Goal: Register for event/course

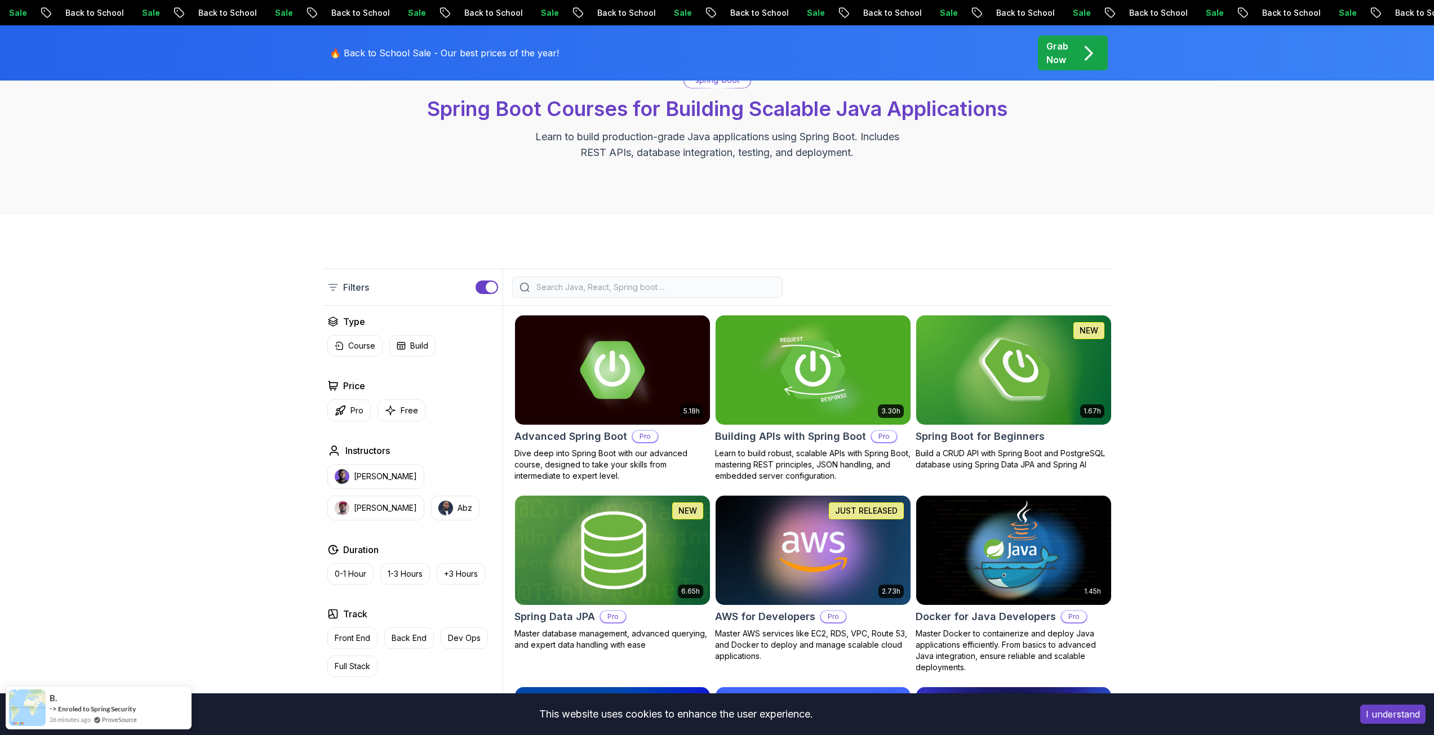
scroll to position [169, 0]
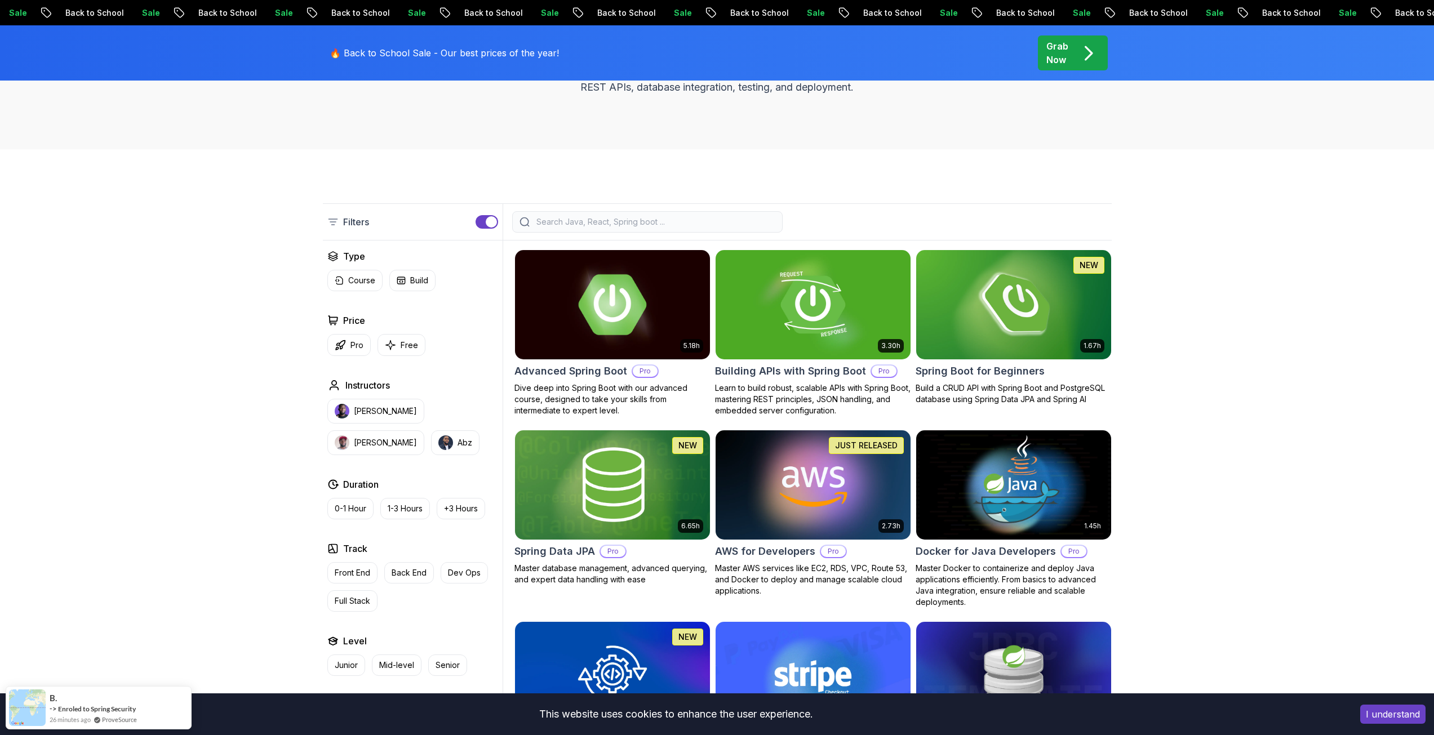
click at [616, 315] on img at bounding box center [612, 304] width 204 height 114
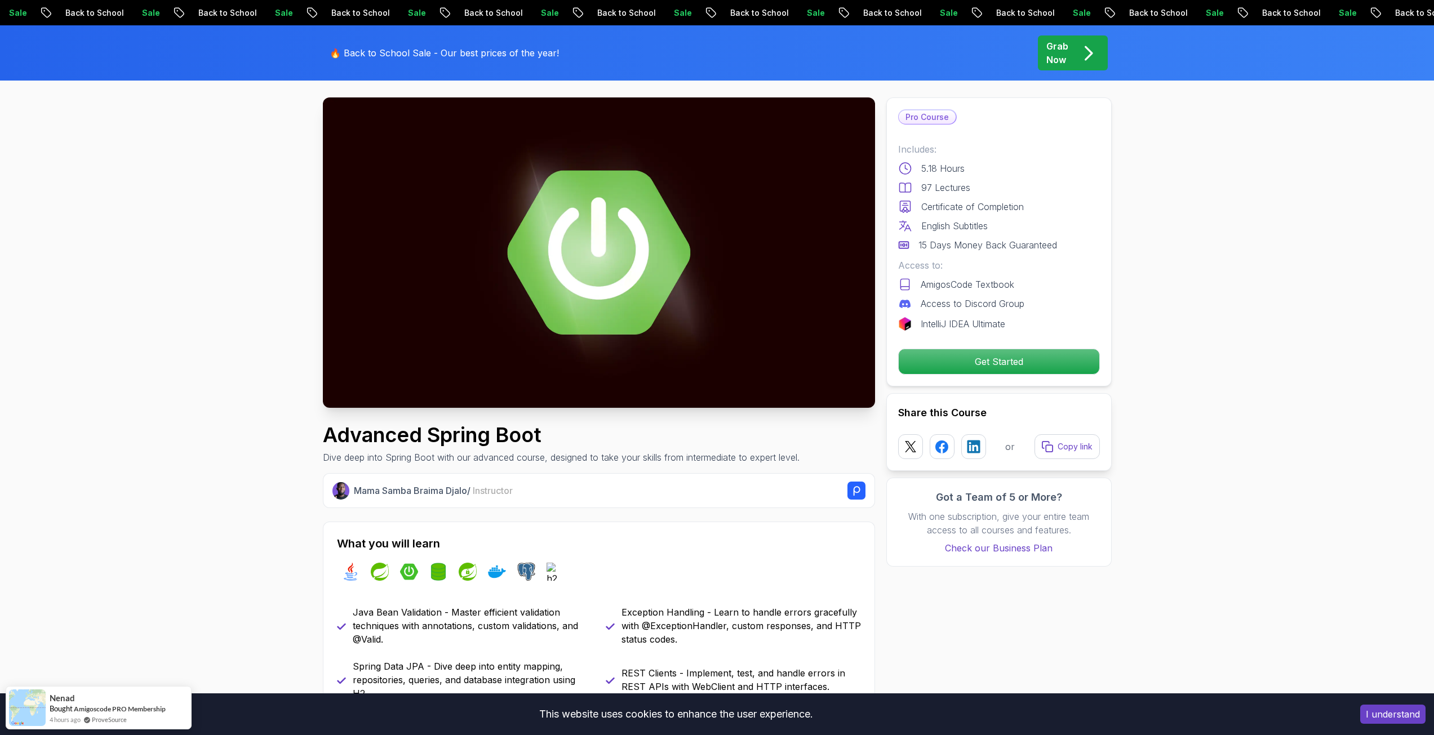
scroll to position [56, 0]
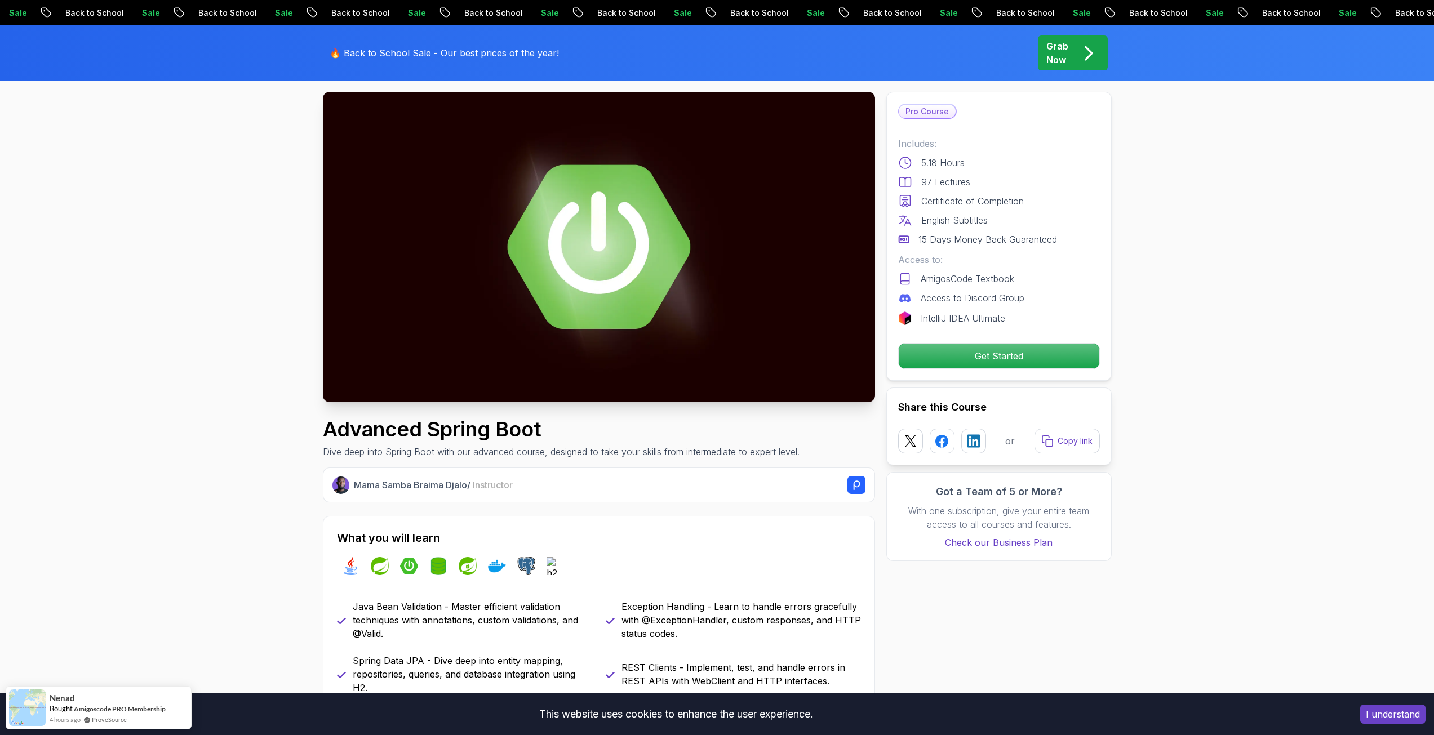
click at [586, 292] on img at bounding box center [599, 247] width 552 height 310
click at [591, 246] on img at bounding box center [599, 247] width 552 height 310
click at [1007, 359] on p "Get Started" at bounding box center [998, 356] width 190 height 24
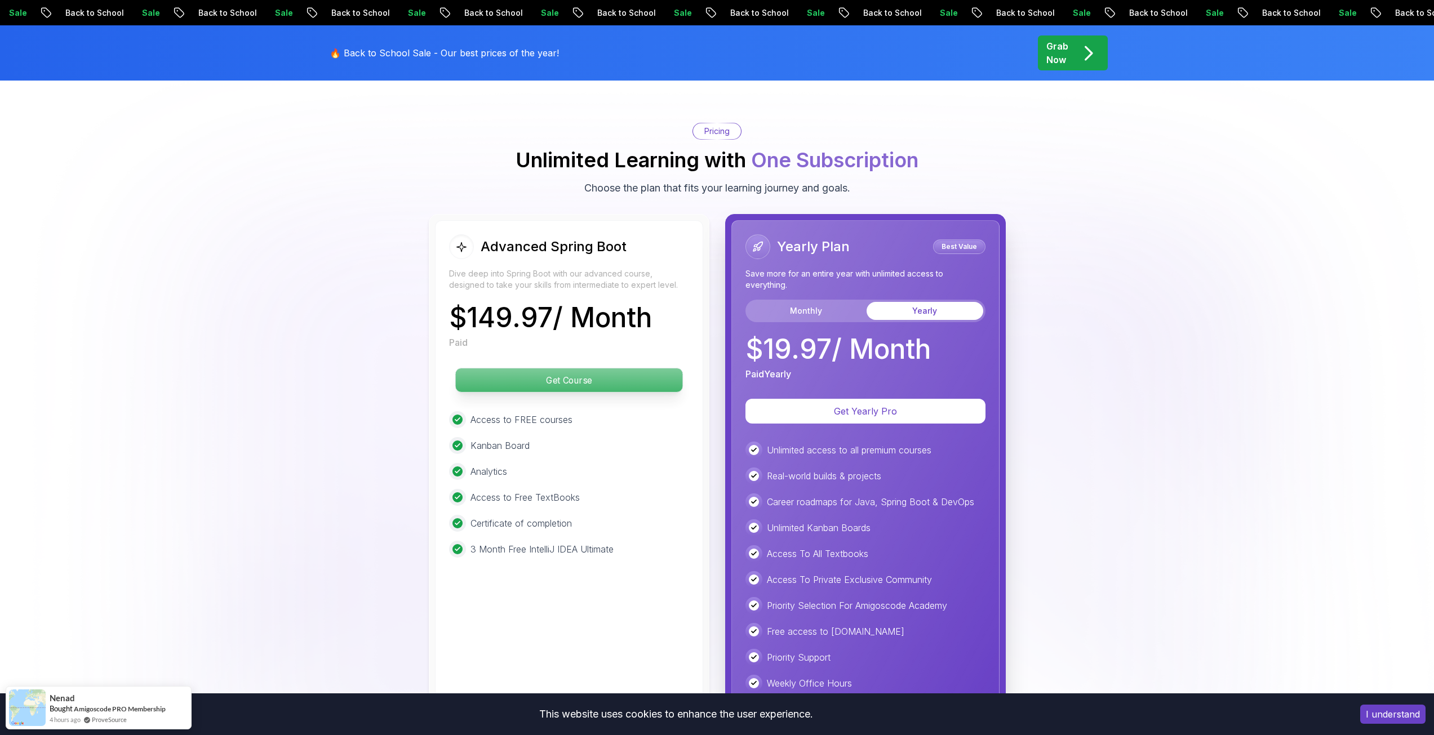
scroll to position [2458, 0]
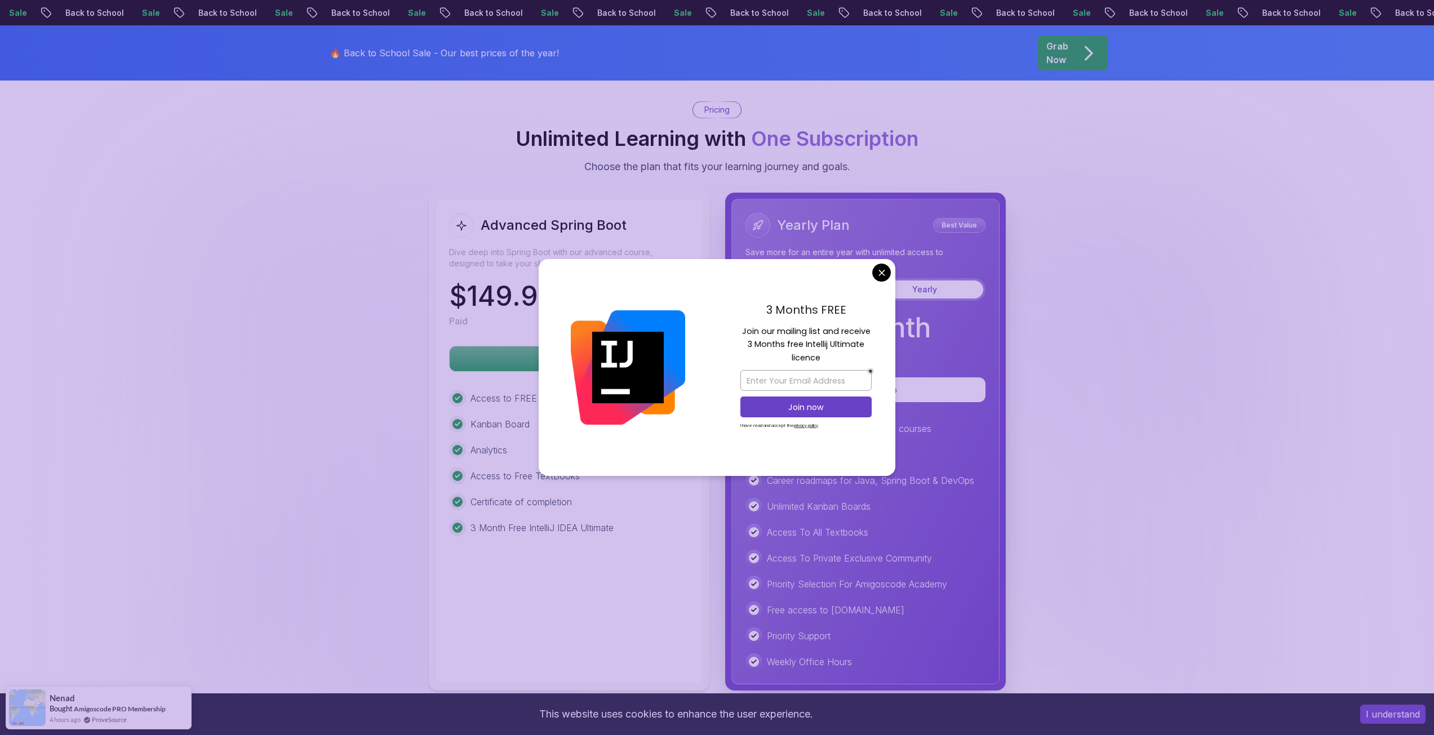
click at [879, 271] on body "Sale Back to School Sale Back to School Sale Back to School Sale Back to School…" at bounding box center [717, 120] width 1434 height 5157
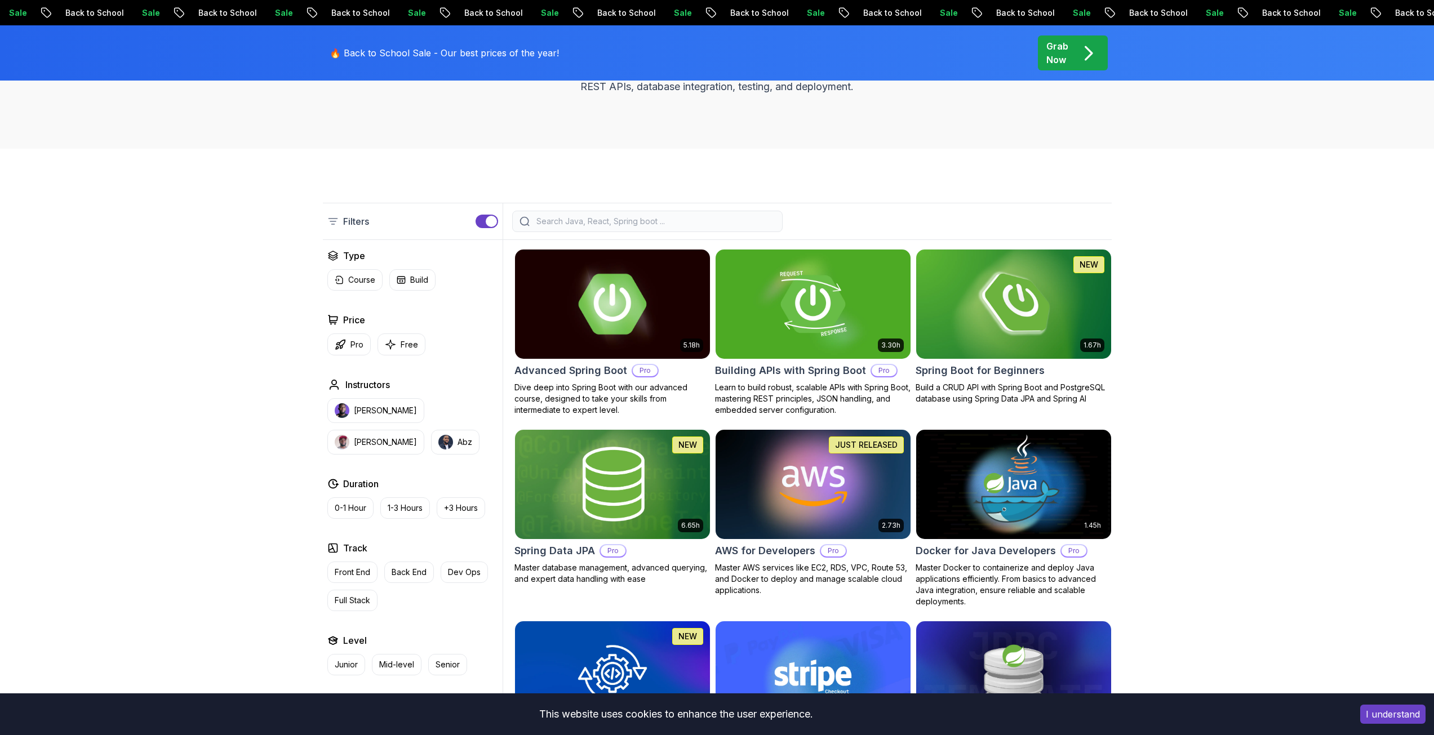
scroll to position [169, 0]
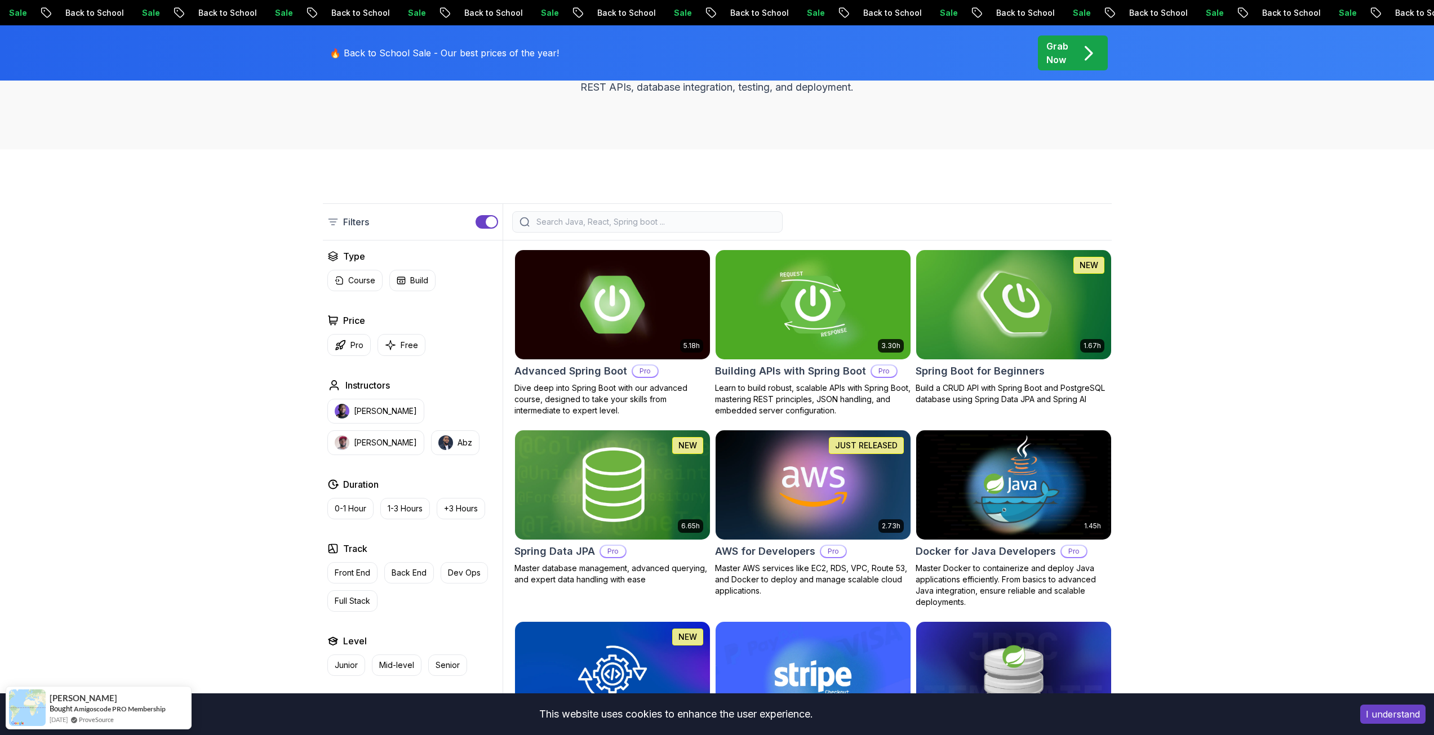
click at [984, 315] on img at bounding box center [1013, 304] width 204 height 114
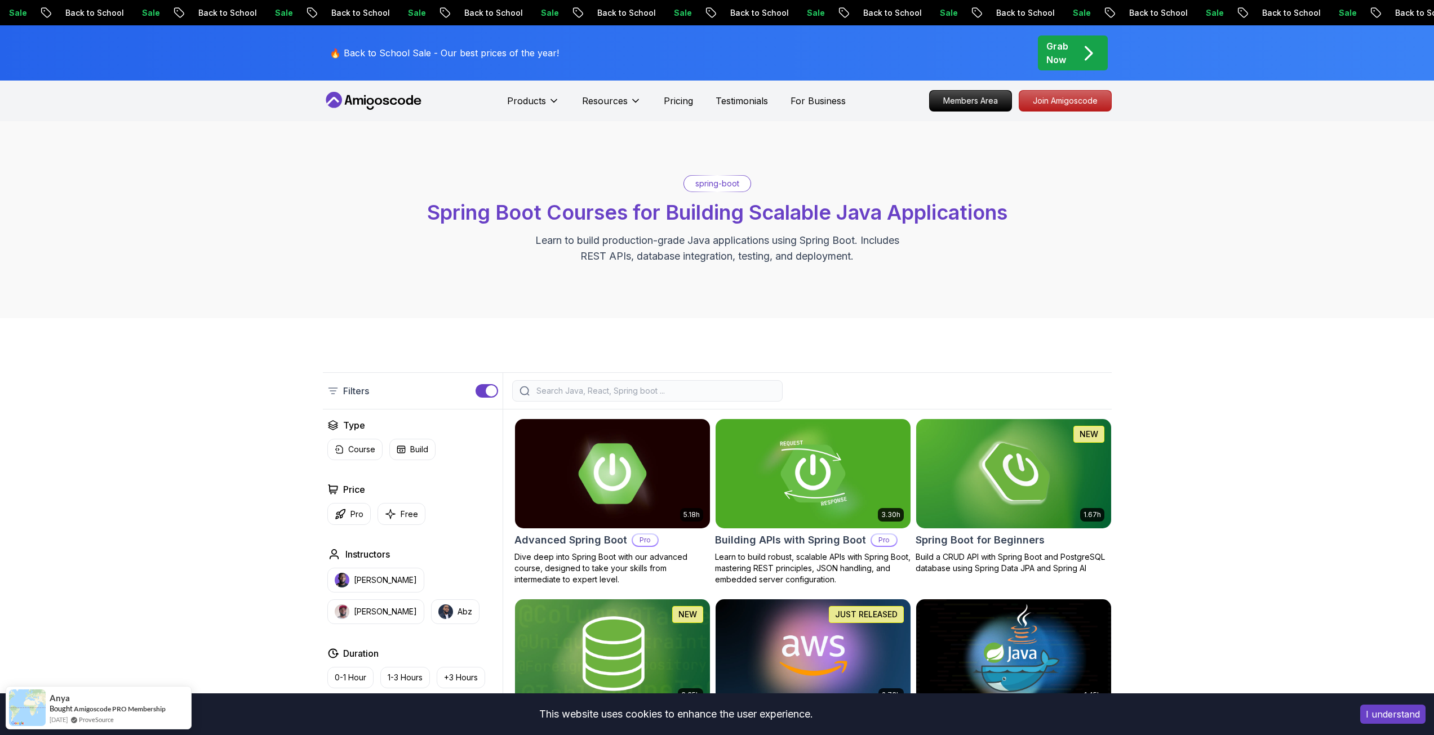
click at [612, 466] on img at bounding box center [612, 473] width 204 height 114
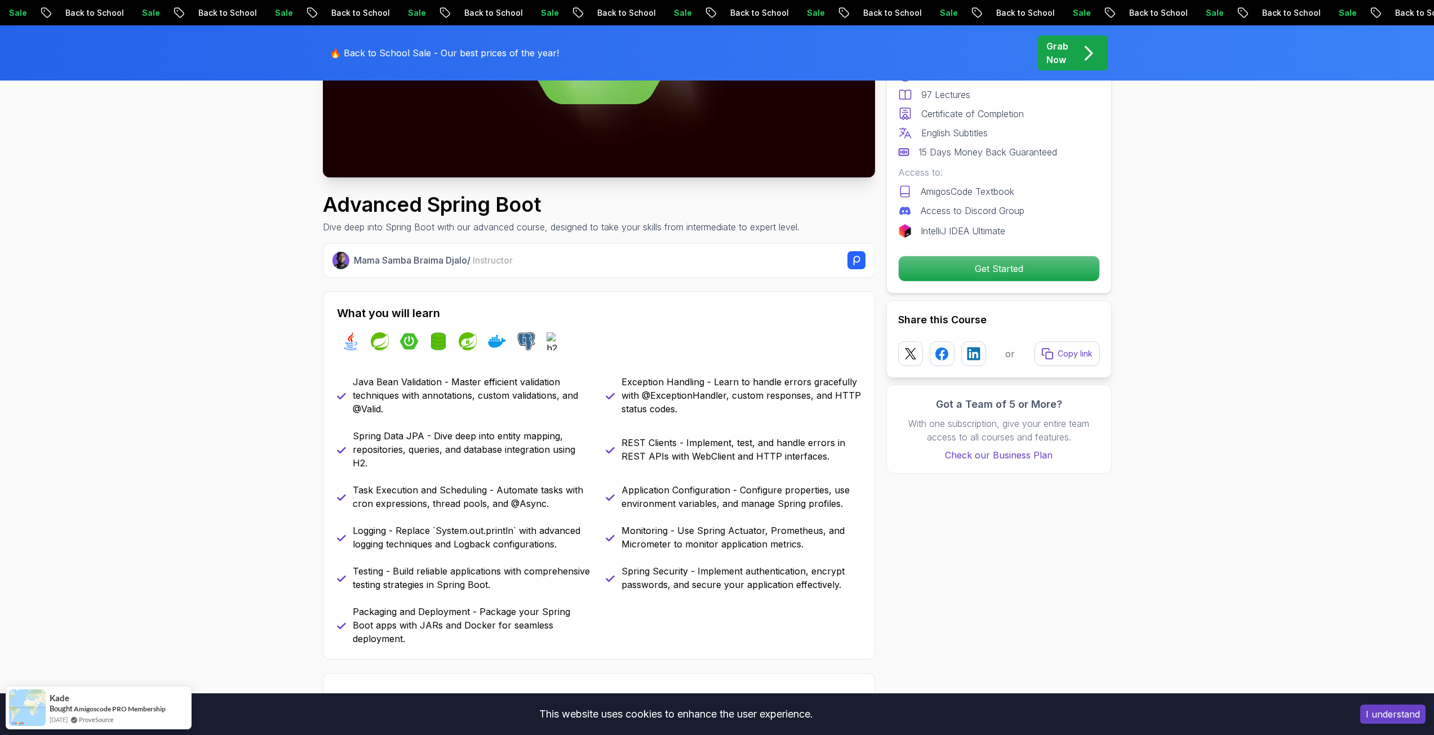
scroll to position [282, 0]
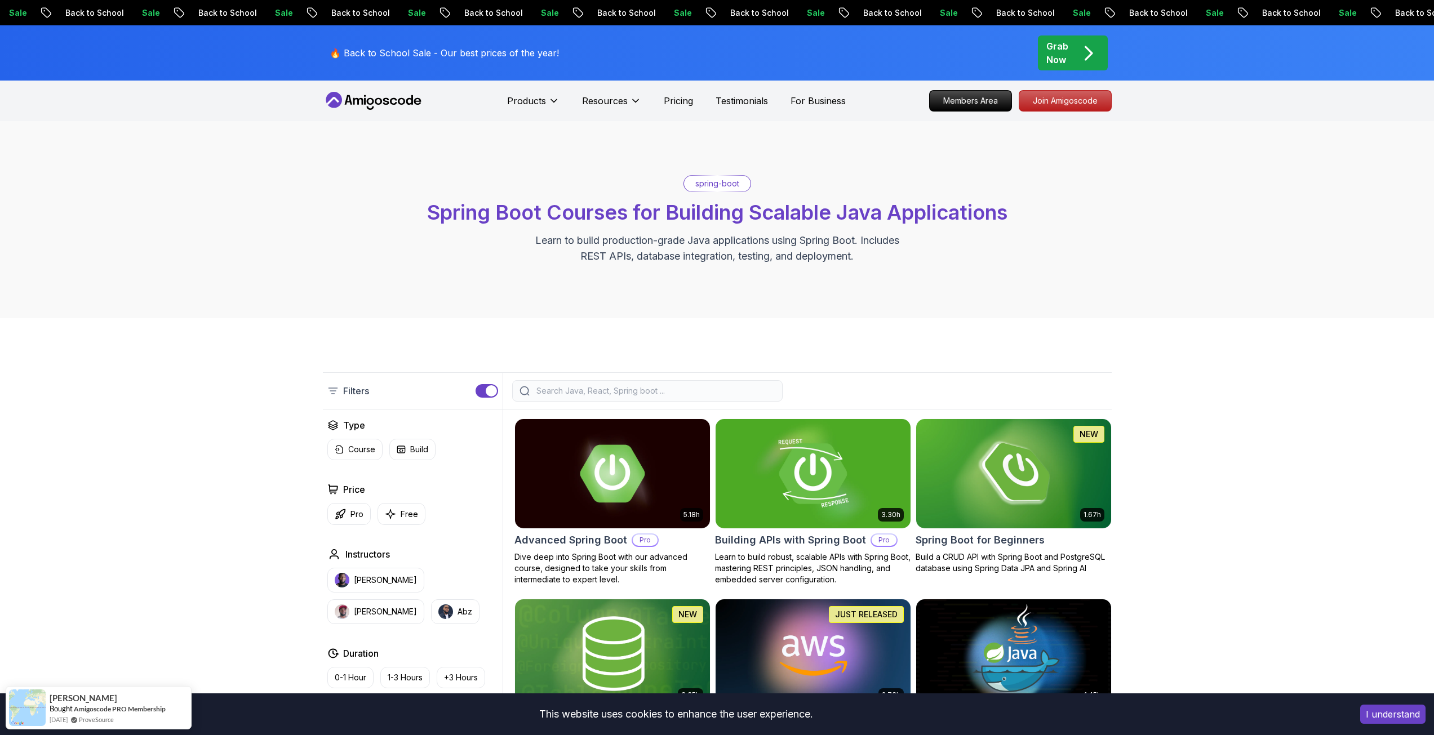
click at [801, 451] on img at bounding box center [812, 473] width 204 height 114
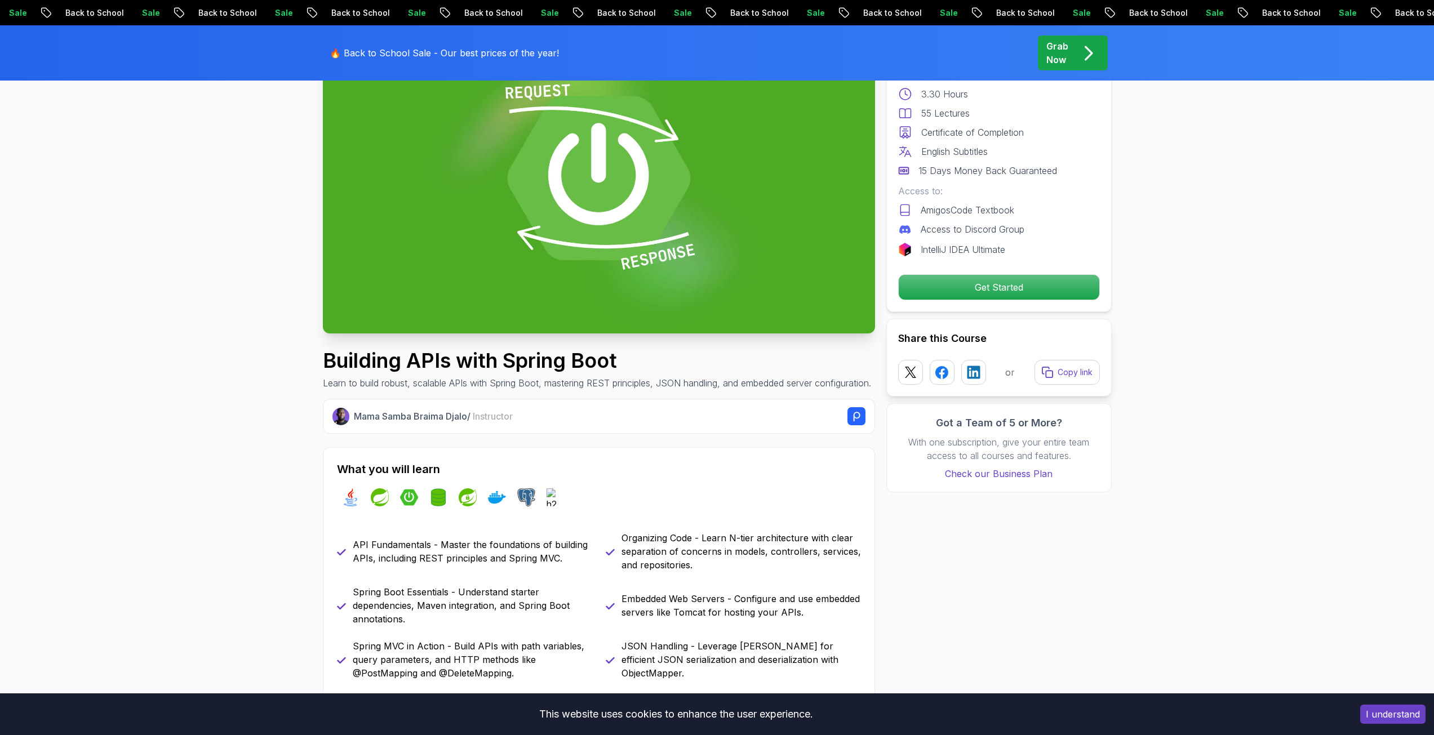
scroll to position [169, 0]
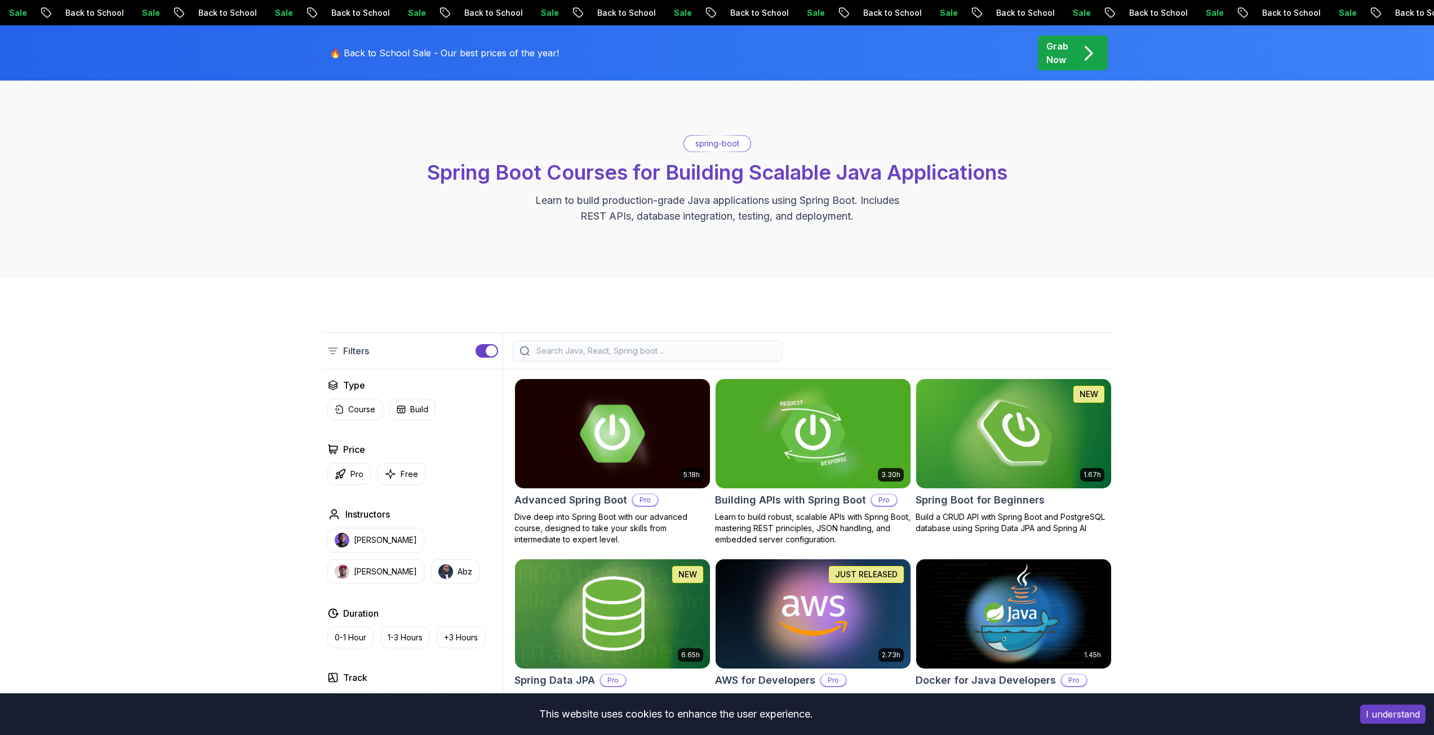
scroll to position [169, 0]
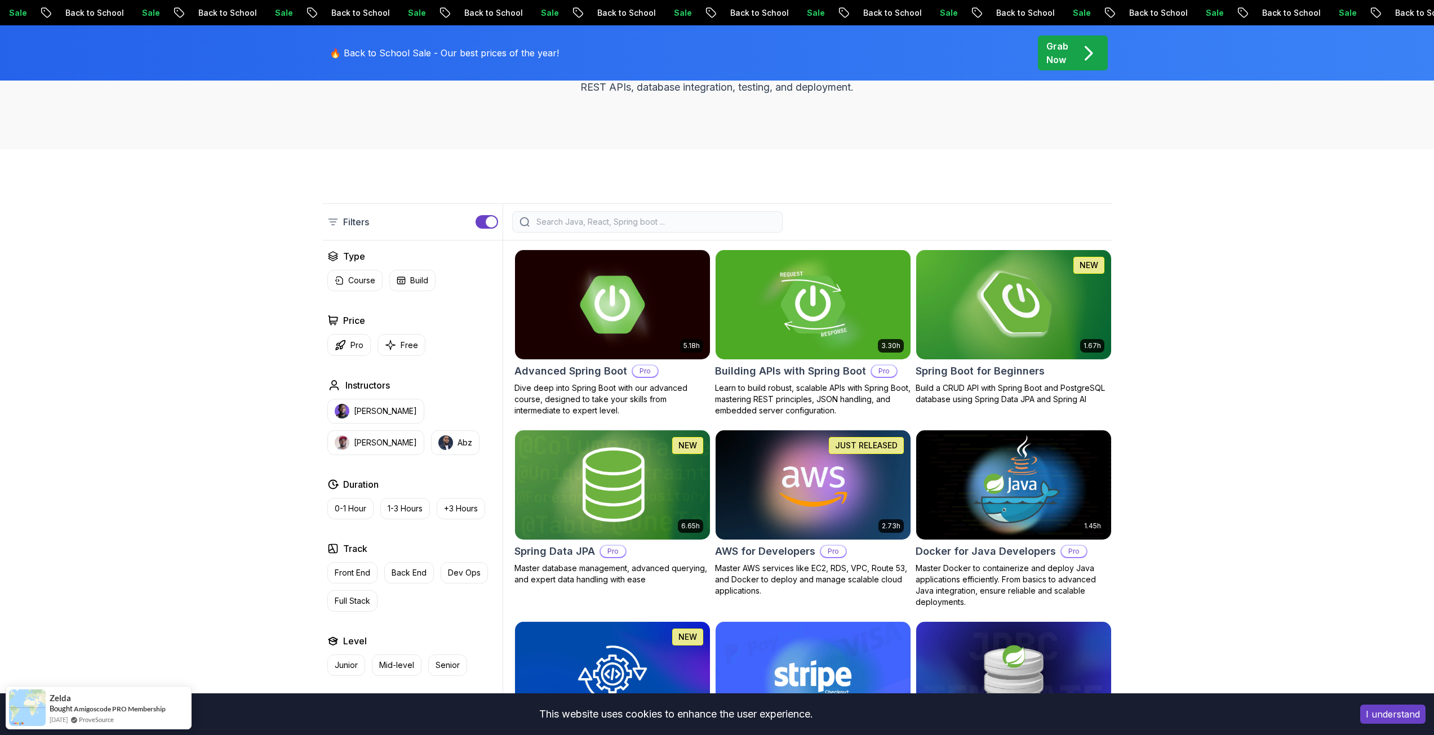
click at [977, 314] on img at bounding box center [1013, 304] width 204 height 114
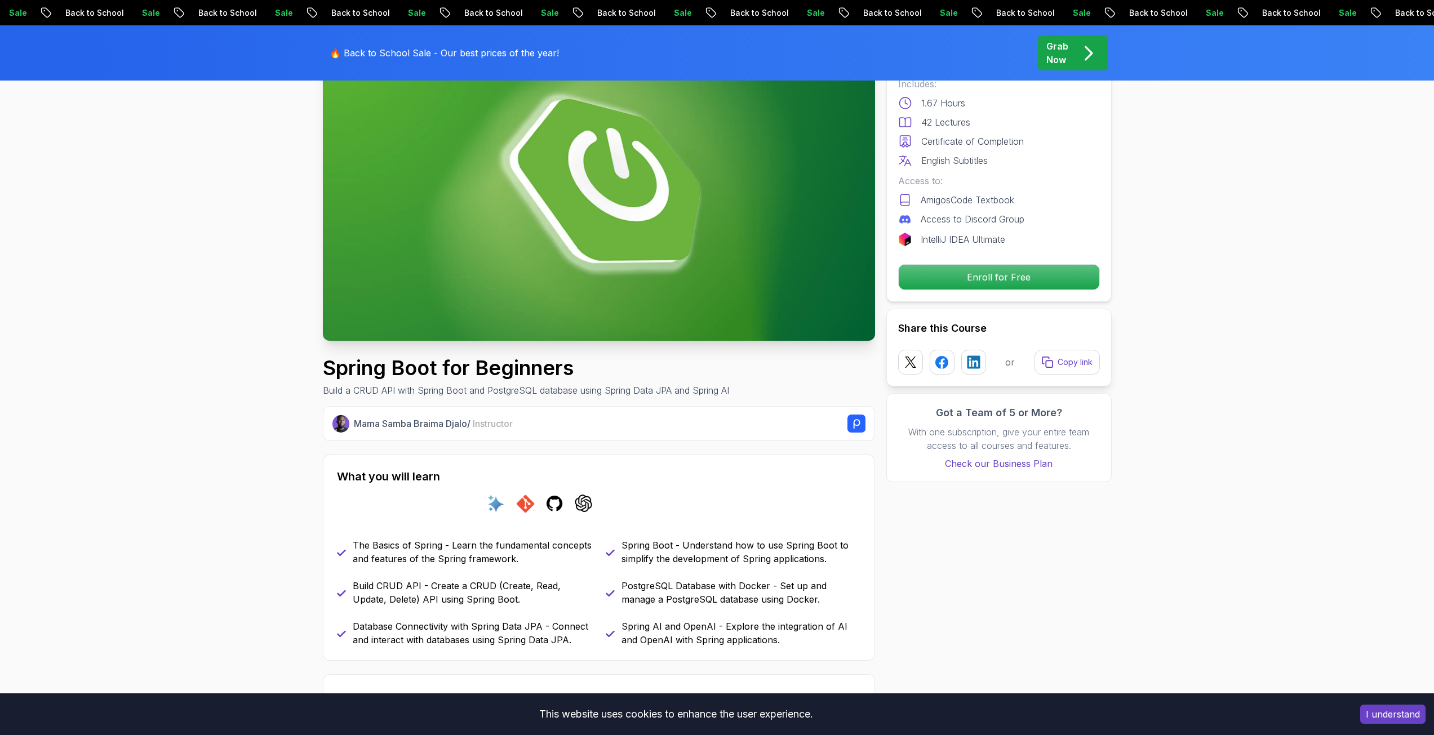
scroll to position [169, 0]
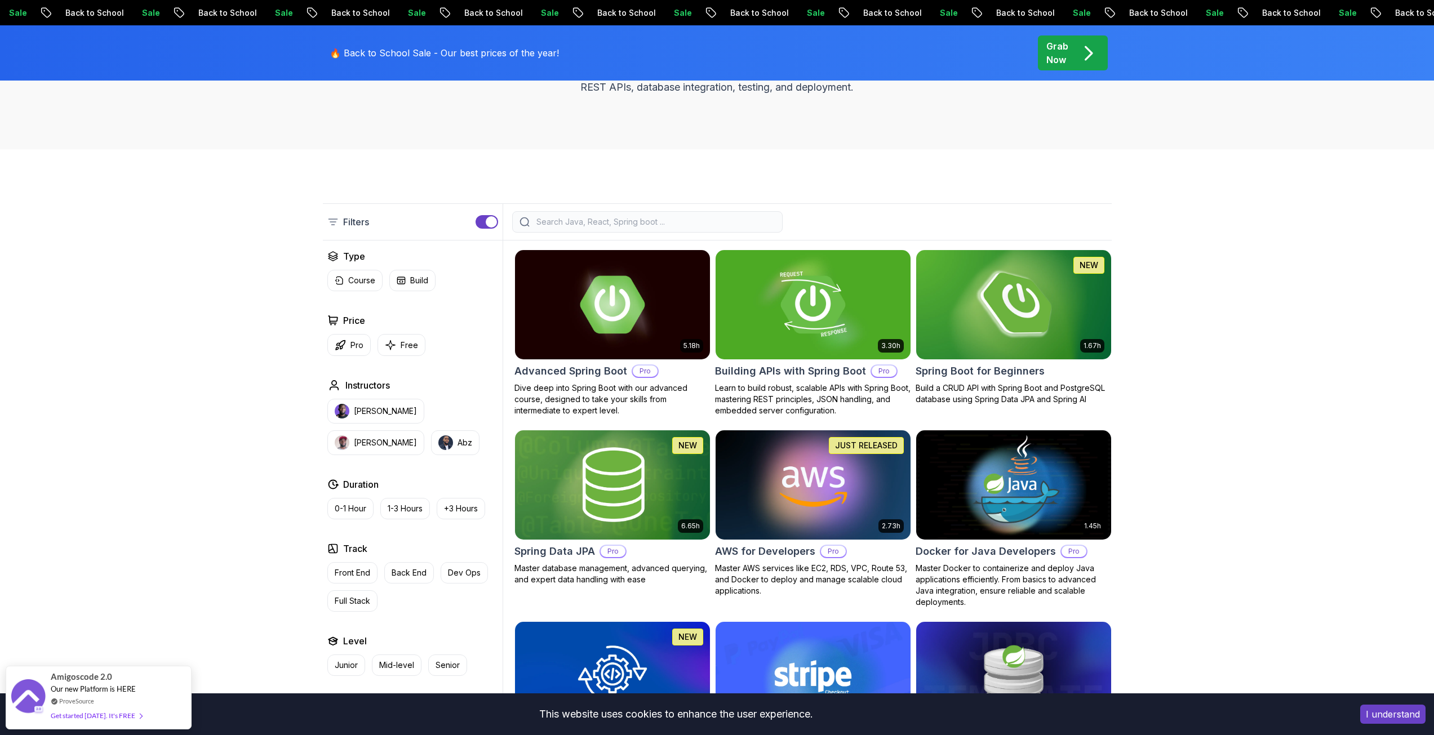
click at [994, 313] on img at bounding box center [1013, 304] width 204 height 114
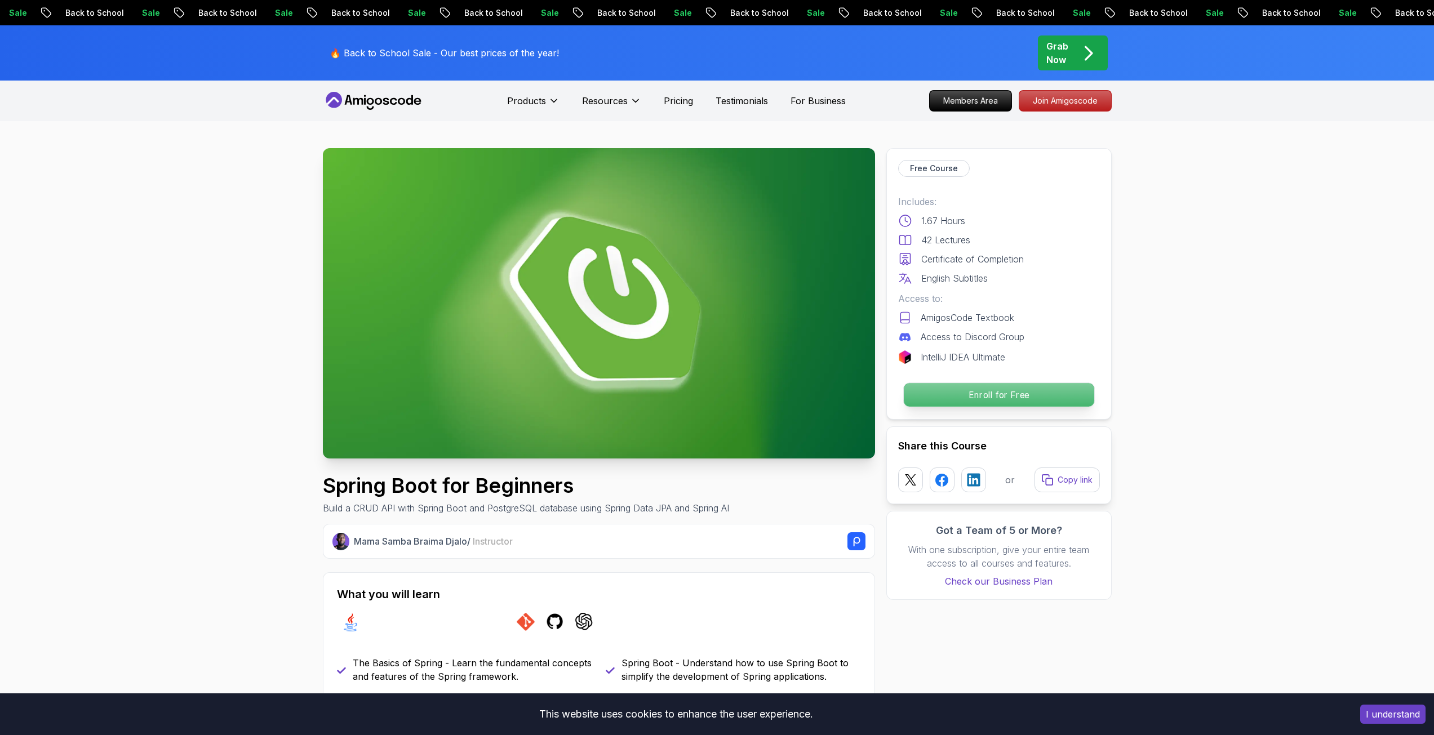
click at [985, 402] on p "Enroll for Free" at bounding box center [998, 395] width 190 height 24
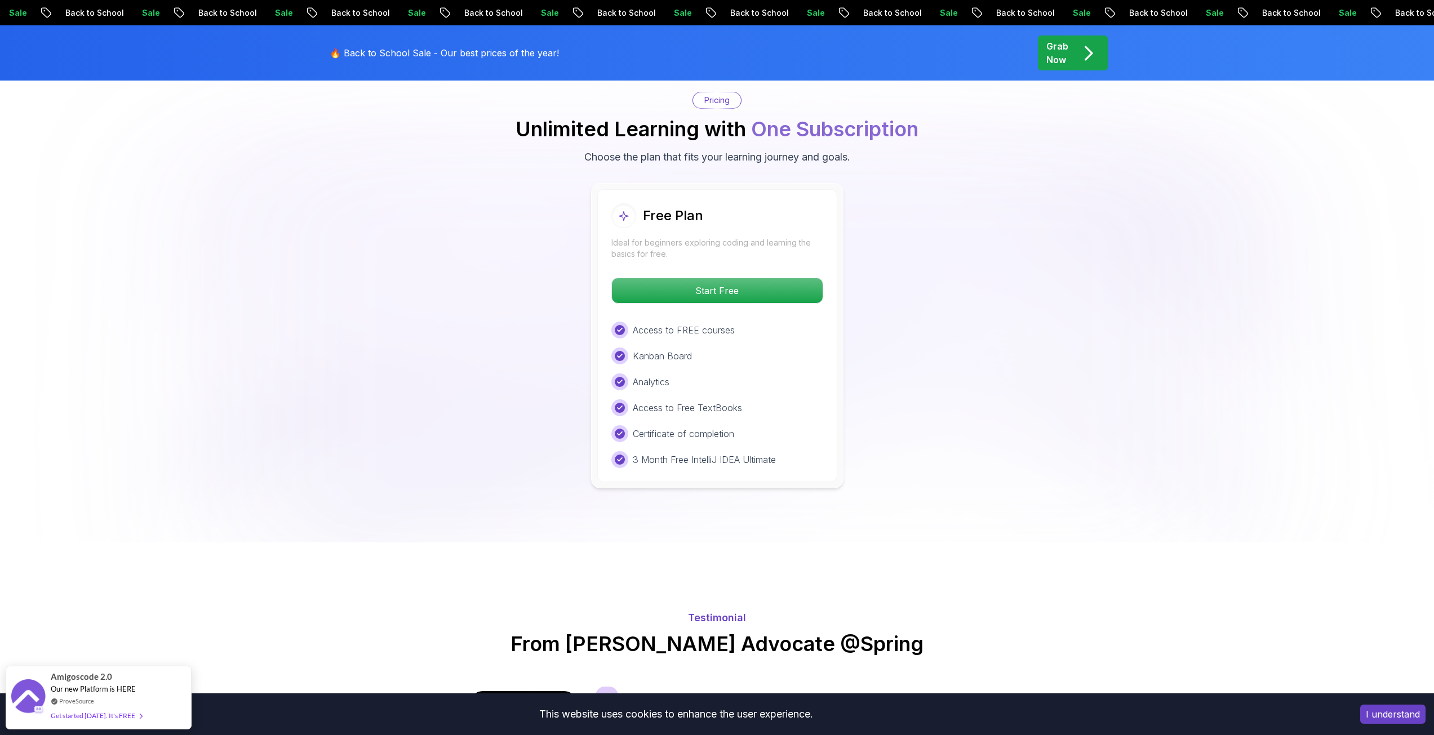
scroll to position [2293, 0]
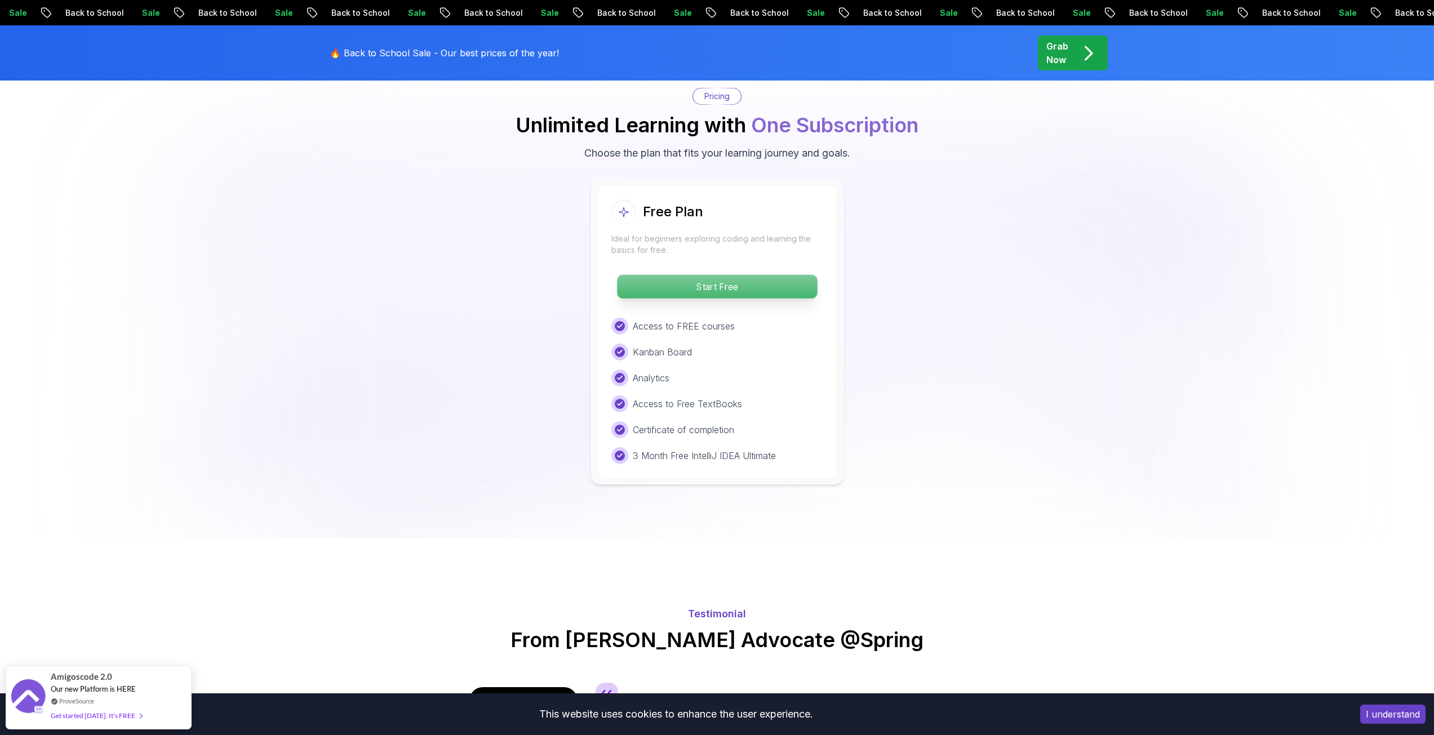
click at [692, 275] on p "Start Free" at bounding box center [717, 287] width 200 height 24
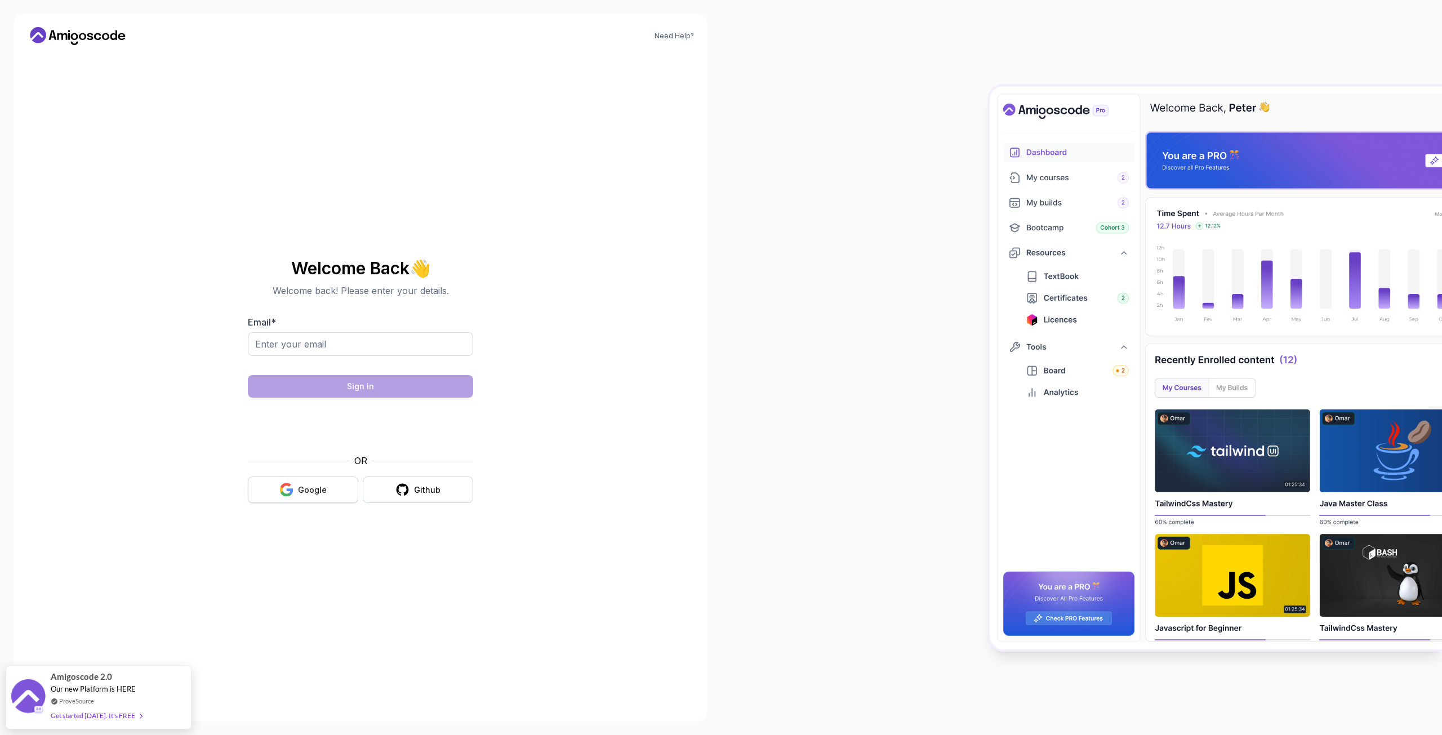
click at [292, 487] on icon "button" at bounding box center [286, 490] width 14 height 14
